Goal: Task Accomplishment & Management: Manage account settings

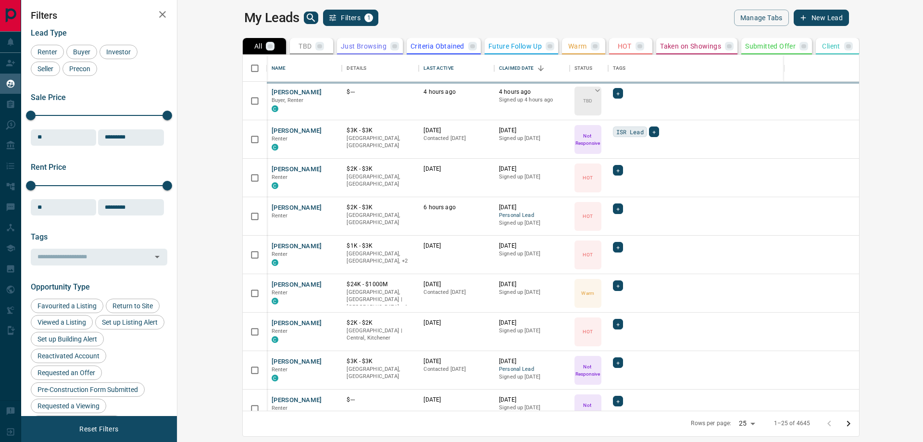
scroll to position [349, 734]
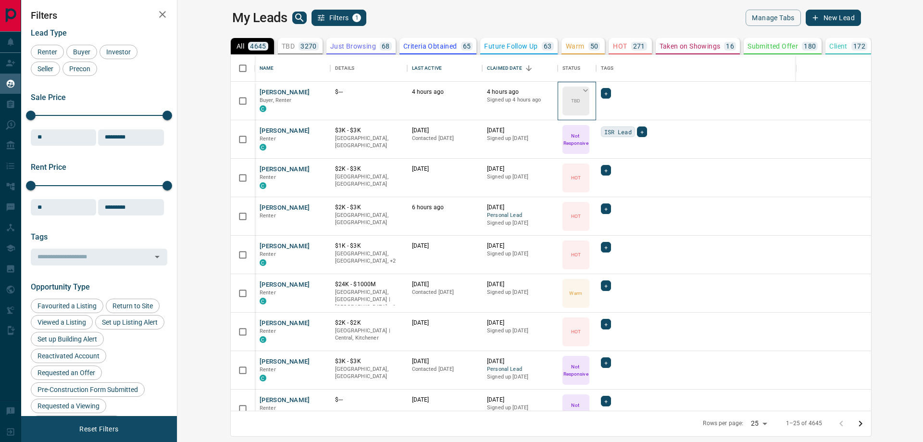
click at [581, 88] on icon at bounding box center [586, 91] width 10 height 10
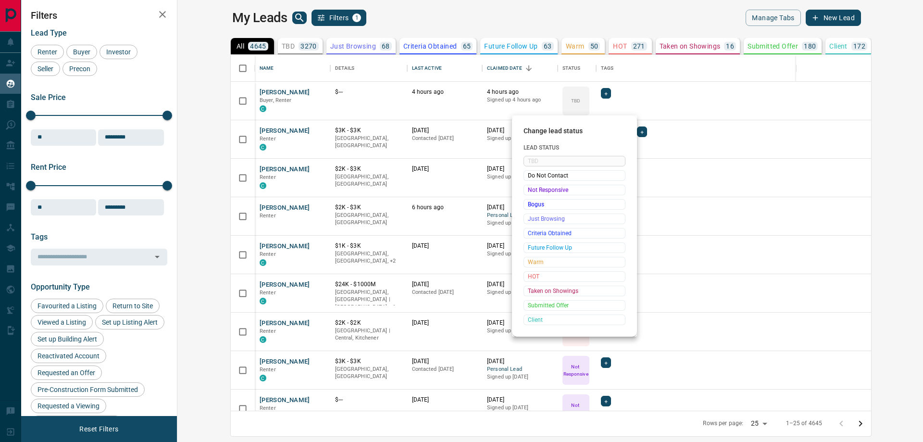
drag, startPoint x: 542, startPoint y: 232, endPoint x: 74, endPoint y: 22, distance: 513.8
click at [543, 232] on span "Criteria Obtained" at bounding box center [574, 233] width 93 height 10
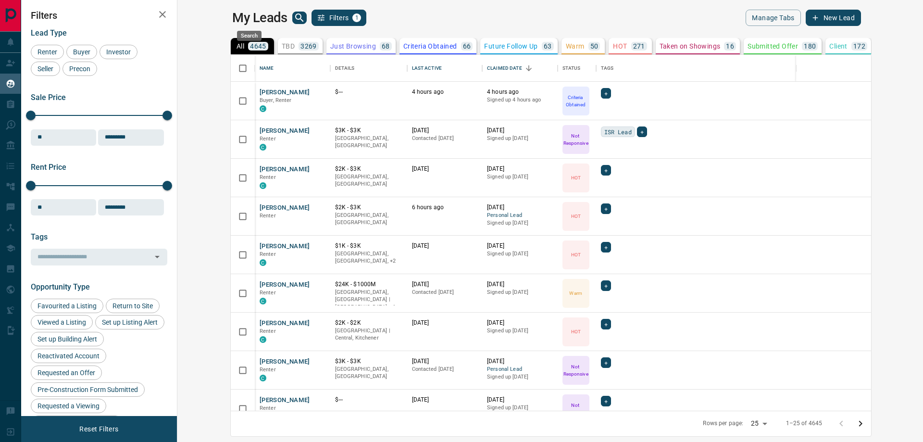
click at [294, 17] on icon "search button" at bounding box center [300, 18] width 12 height 12
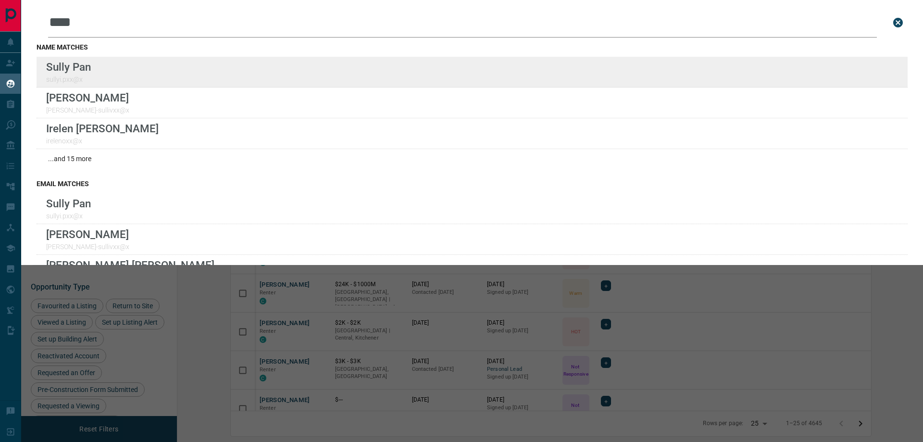
type input "****"
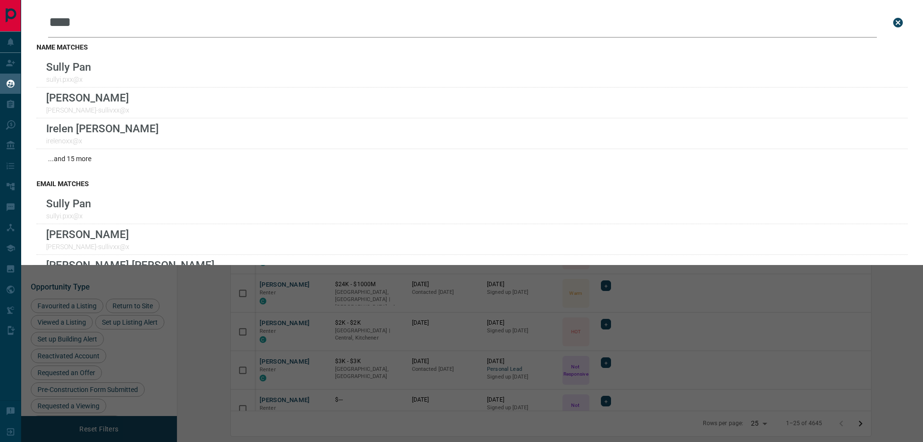
click at [879, 18] on div "Leads Search Bar **** Search for a lead by name, email, phone, or id" at bounding box center [472, 23] width 871 height 30
click at [880, 21] on div "Leads Search Bar **** Search for a lead by name, email, phone, or id" at bounding box center [472, 23] width 871 height 30
click at [894, 24] on icon "close search bar" at bounding box center [899, 23] width 10 height 10
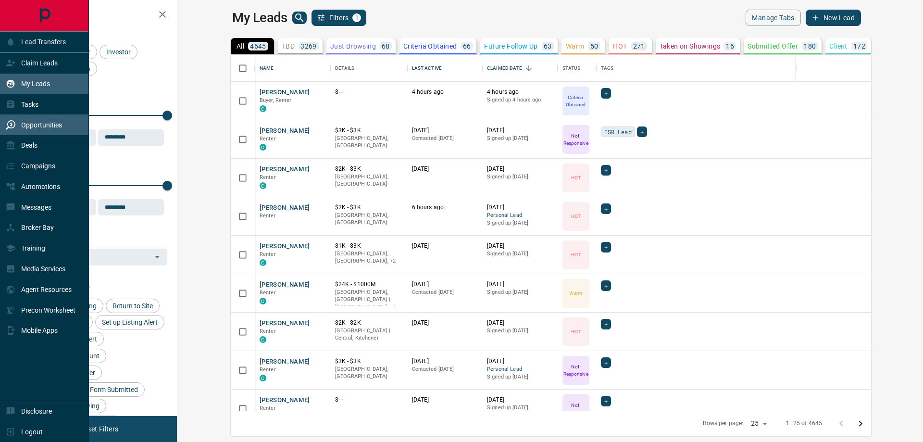
click at [51, 125] on p "Opportunities" at bounding box center [41, 125] width 41 height 8
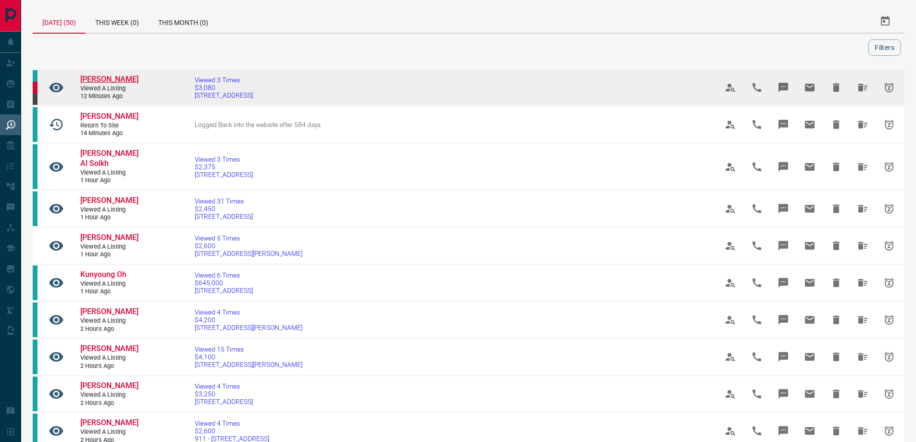
click at [105, 78] on span "[PERSON_NAME]" at bounding box center [109, 79] width 58 height 9
click at [111, 80] on span "[PERSON_NAME]" at bounding box center [109, 79] width 58 height 9
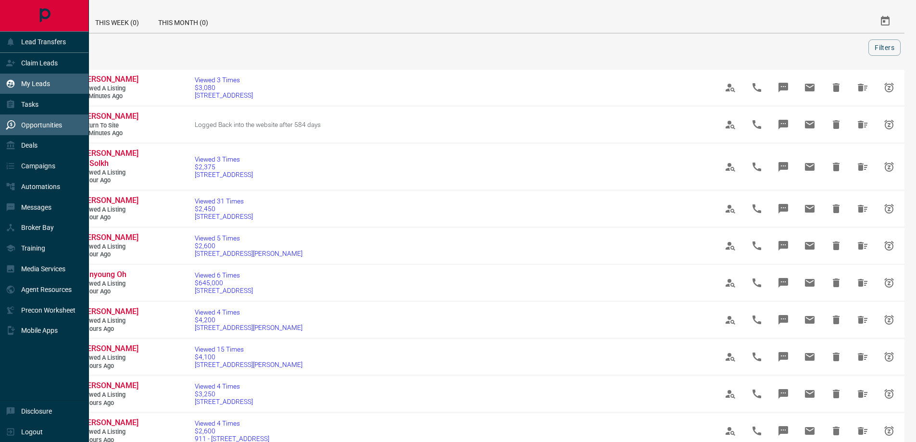
click at [21, 88] on div "My Leads" at bounding box center [28, 84] width 44 height 16
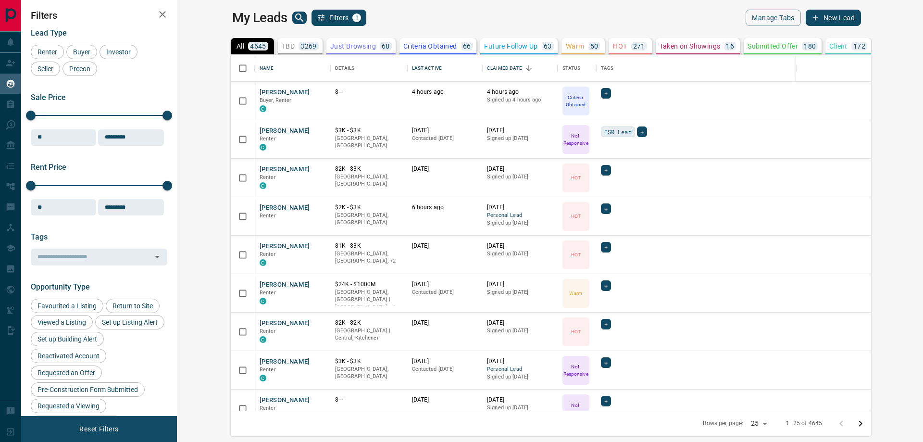
scroll to position [349, 734]
click at [294, 16] on icon "search button" at bounding box center [300, 18] width 12 height 12
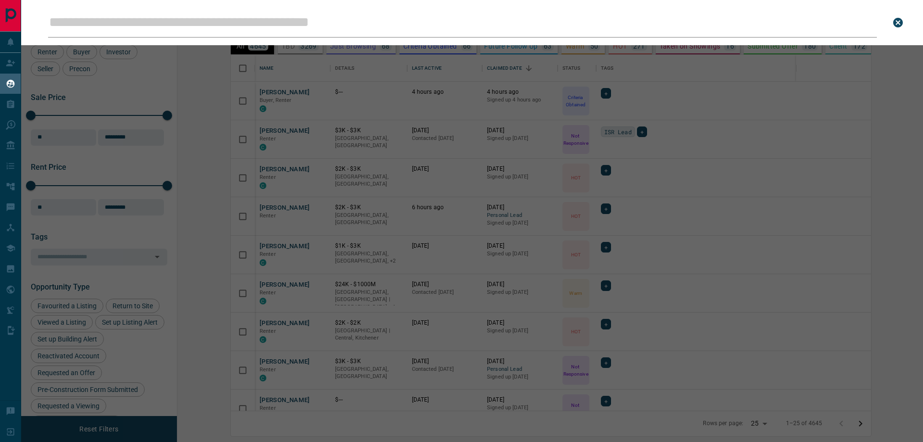
click at [256, 74] on div "Leads Search Bar Search for a lead by name, email, phone, or id" at bounding box center [482, 221] width 923 height 442
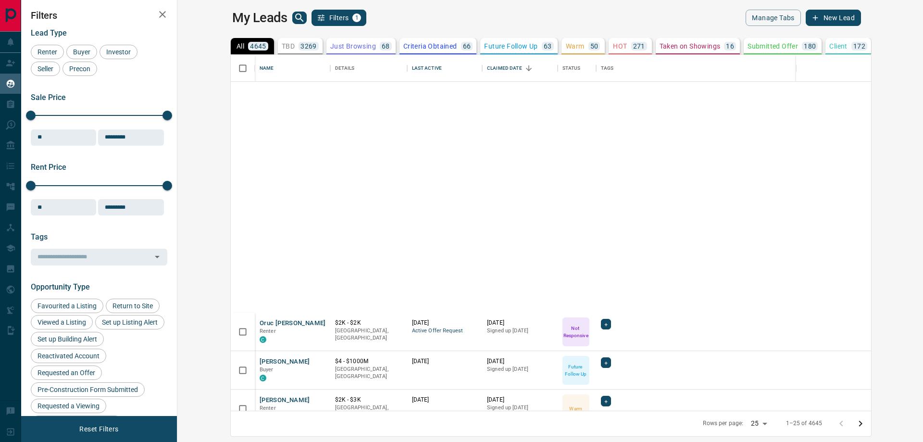
scroll to position [529, 0]
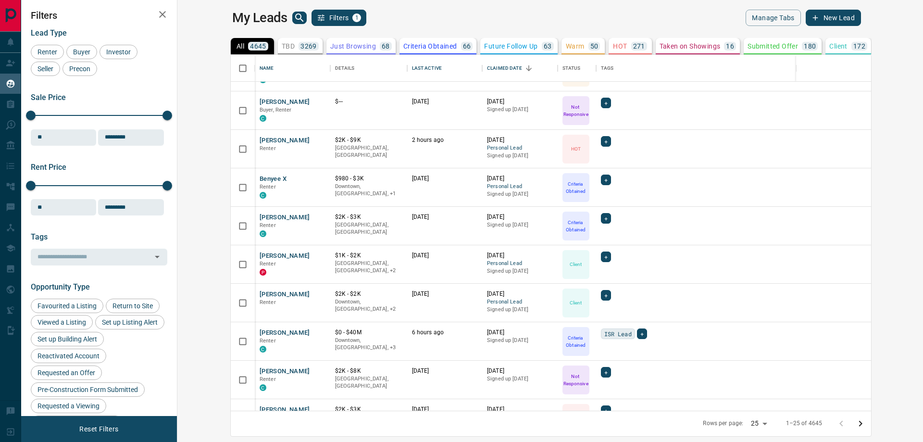
click at [867, 422] on icon "Go to next page" at bounding box center [861, 424] width 12 height 12
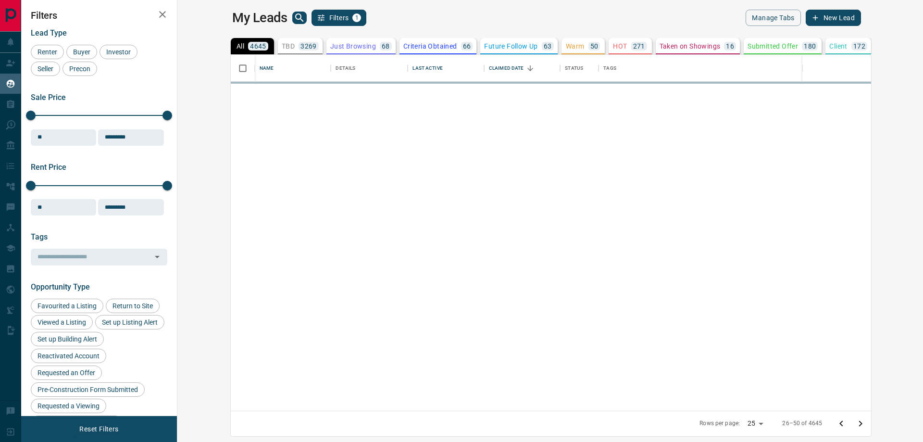
scroll to position [0, 0]
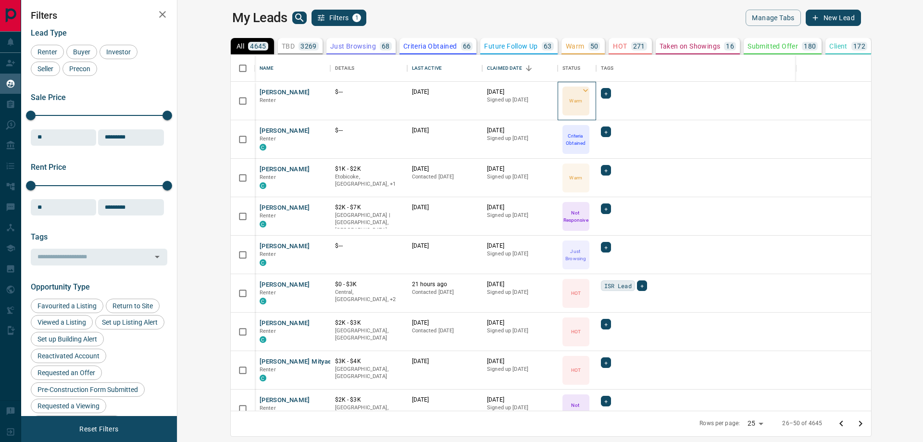
click at [581, 89] on icon at bounding box center [586, 91] width 10 height 10
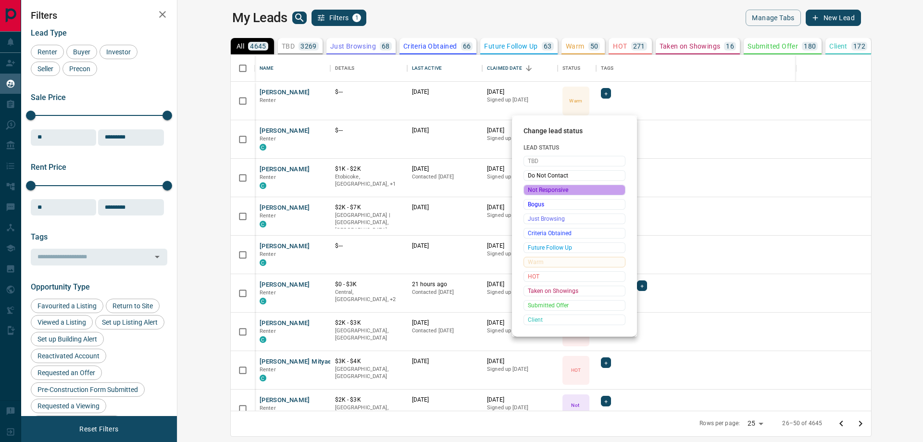
click at [552, 189] on span "Not Responsive" at bounding box center [574, 190] width 93 height 10
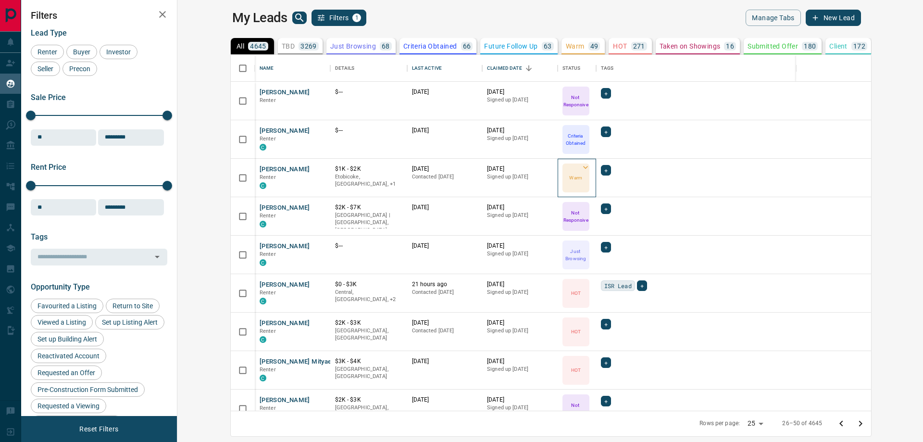
click at [581, 166] on icon at bounding box center [586, 168] width 10 height 10
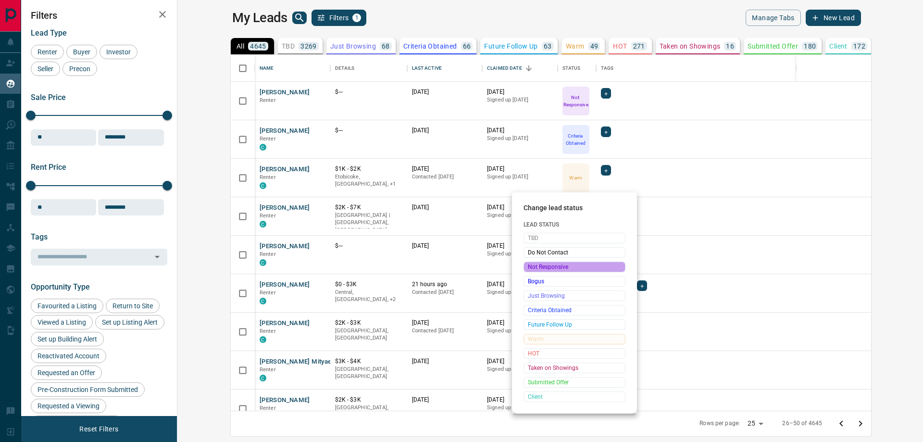
click at [543, 267] on span "Not Responsive" at bounding box center [574, 267] width 93 height 10
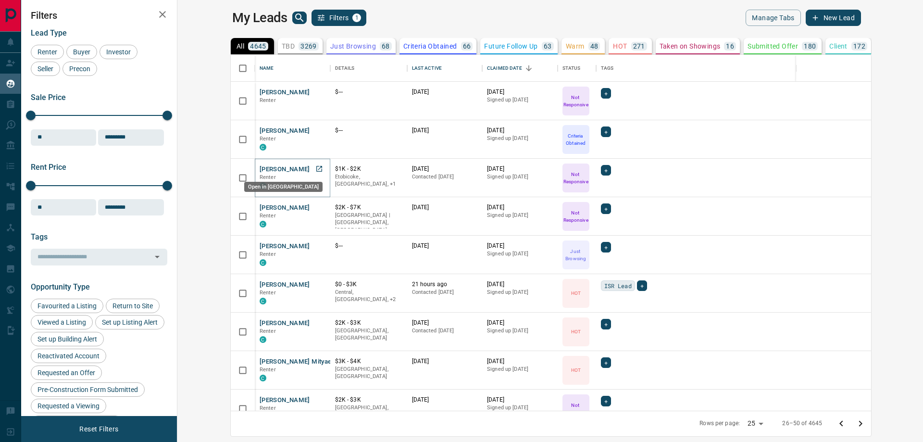
click at [315, 166] on icon "Open in New Tab" at bounding box center [319, 169] width 8 height 8
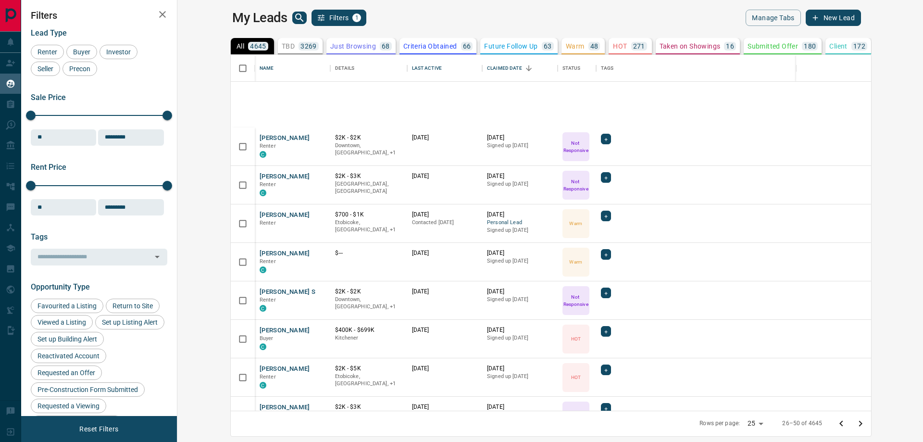
scroll to position [633, 0]
